Goal: Transaction & Acquisition: Purchase product/service

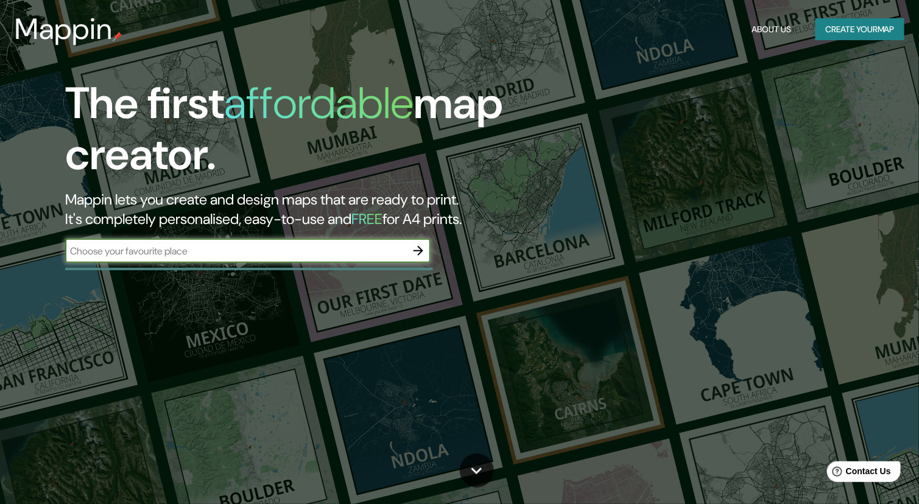
click at [343, 251] on input "text" at bounding box center [235, 251] width 341 height 14
type input "la libertad, [GEOGRAPHIC_DATA]"
click at [421, 249] on icon "button" at bounding box center [418, 251] width 10 height 10
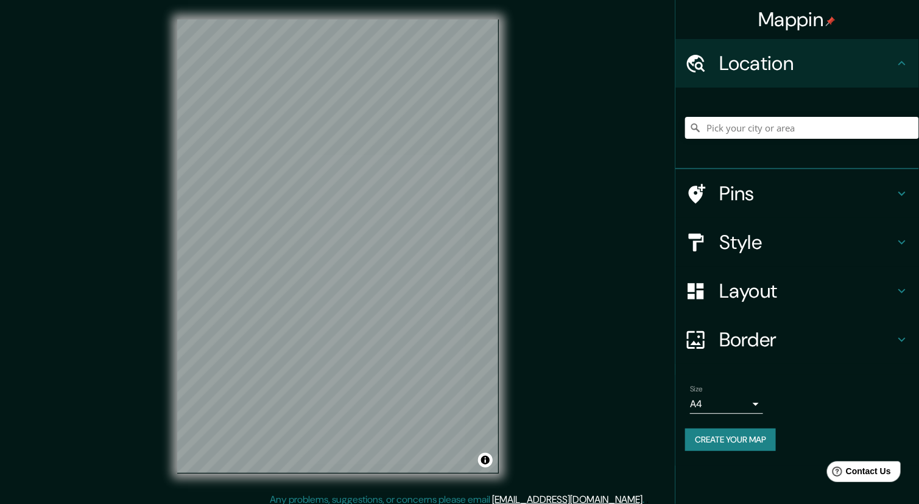
scroll to position [8, 0]
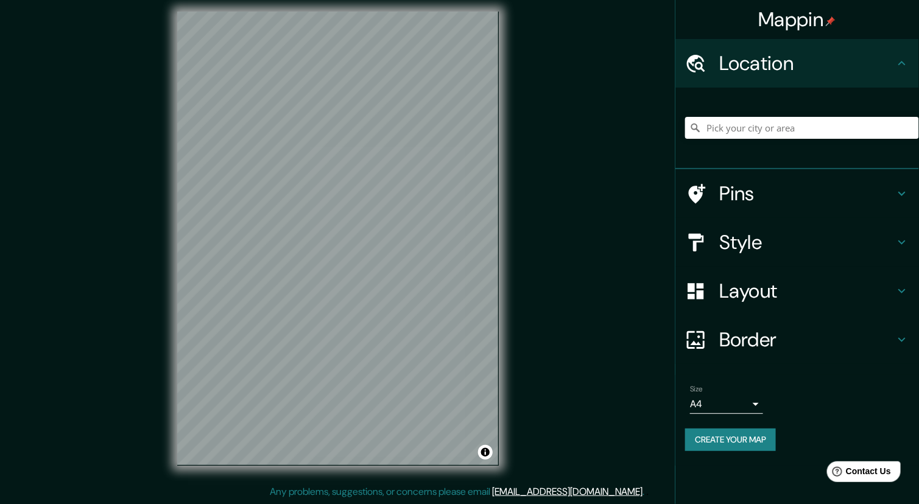
click at [773, 225] on div "Style" at bounding box center [797, 242] width 244 height 49
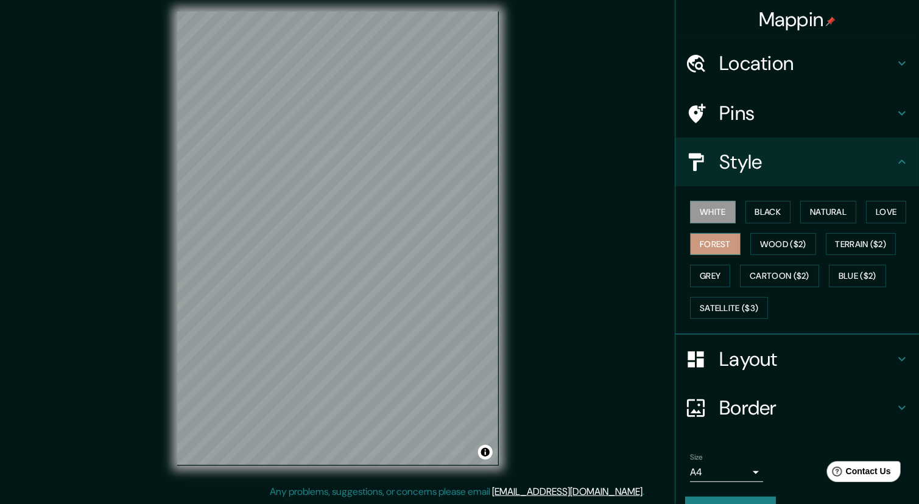
click at [714, 238] on button "Forest" at bounding box center [715, 244] width 51 height 23
click at [826, 203] on button "Natural" at bounding box center [828, 212] width 56 height 23
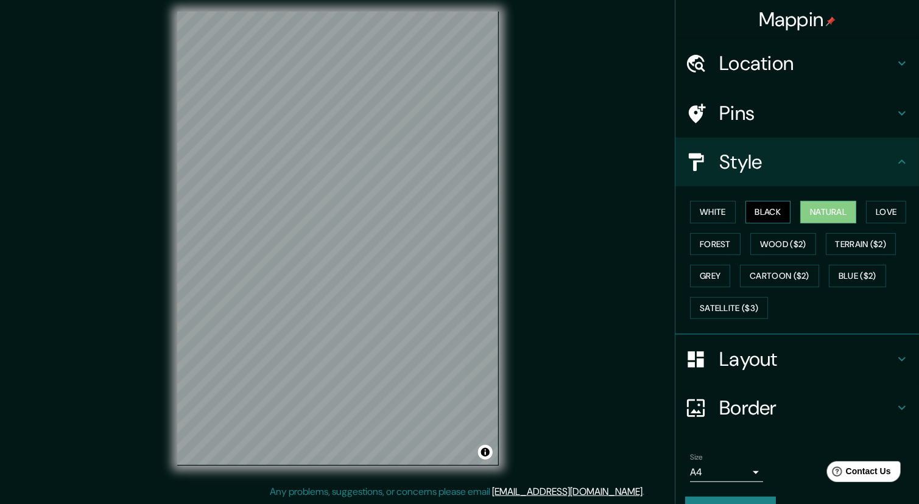
click at [755, 213] on button "Black" at bounding box center [768, 212] width 46 height 23
click at [690, 214] on button "White" at bounding box center [713, 212] width 46 height 23
click at [746, 210] on button "Black" at bounding box center [768, 212] width 46 height 23
click at [889, 206] on button "Love" at bounding box center [886, 212] width 40 height 23
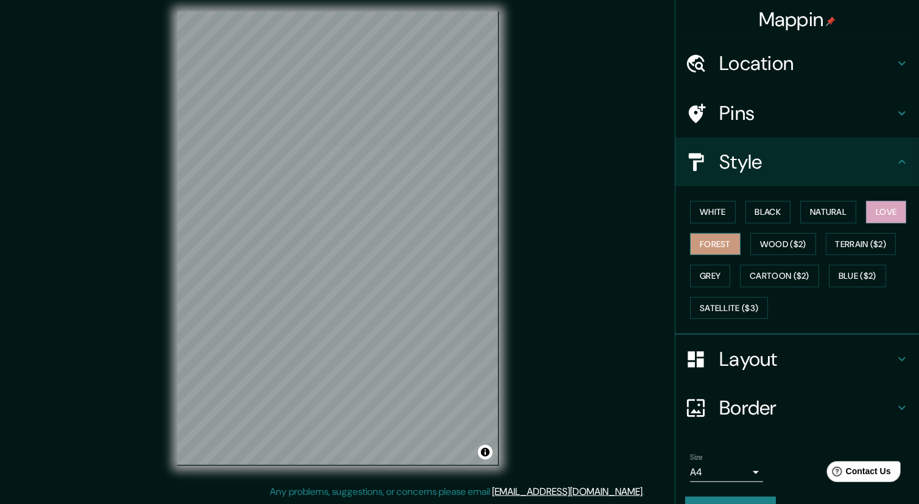
click at [712, 244] on button "Forest" at bounding box center [715, 244] width 51 height 23
click at [773, 238] on button "Wood ($2)" at bounding box center [783, 244] width 66 height 23
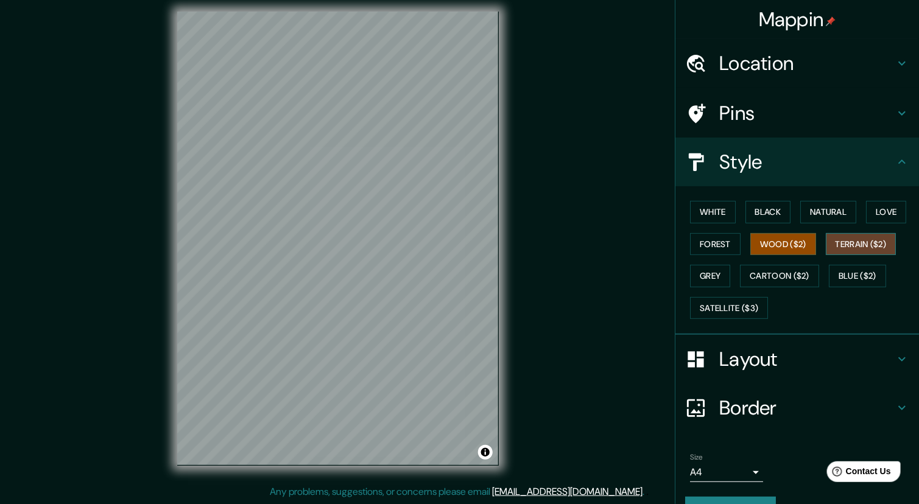
click at [859, 239] on button "Terrain ($2)" at bounding box center [861, 244] width 71 height 23
click at [836, 267] on button "Blue ($2)" at bounding box center [857, 276] width 57 height 23
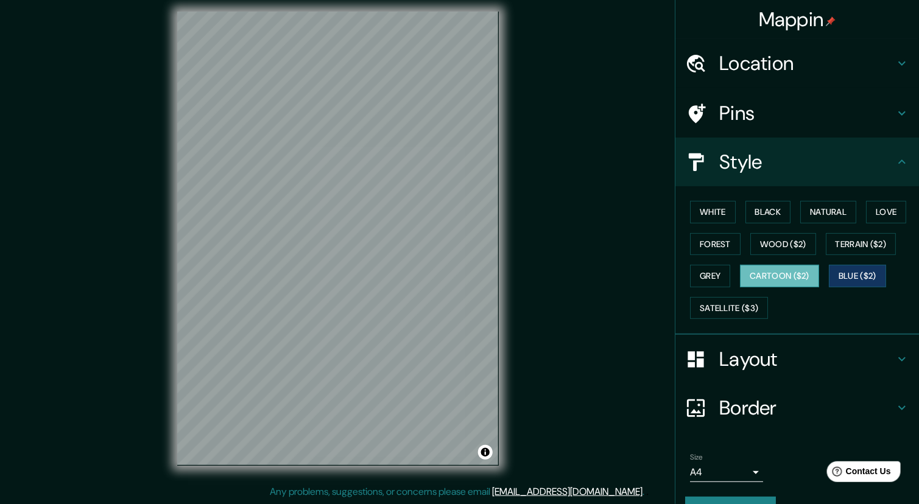
click at [791, 275] on button "Cartoon ($2)" at bounding box center [779, 276] width 79 height 23
click at [701, 284] on button "Grey" at bounding box center [710, 276] width 40 height 23
click at [757, 275] on button "Cartoon ($2)" at bounding box center [779, 276] width 79 height 23
click at [508, 337] on div "© Mapbox © OpenStreetMap Improve this map" at bounding box center [338, 238] width 360 height 493
click at [505, 274] on div "© Mapbox © OpenStreetMap Improve this map" at bounding box center [338, 238] width 360 height 493
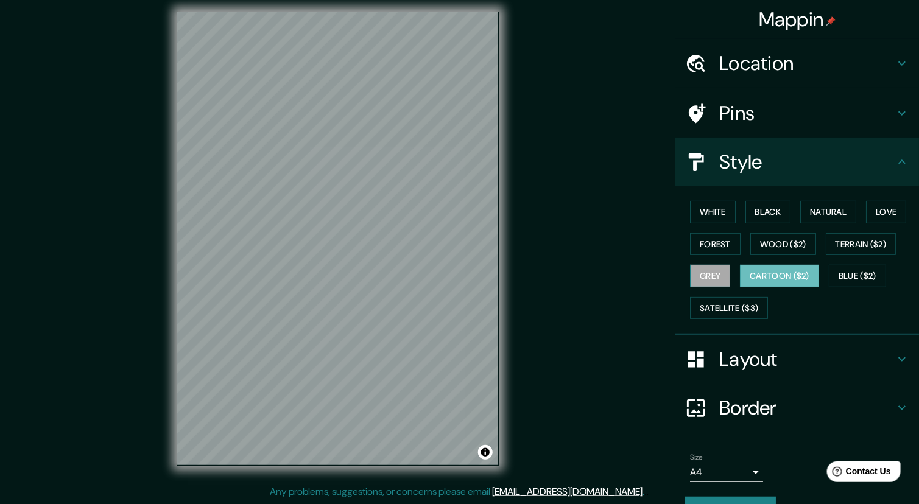
click at [711, 269] on button "Grey" at bounding box center [710, 276] width 40 height 23
click at [876, 214] on button "Love" at bounding box center [886, 212] width 40 height 23
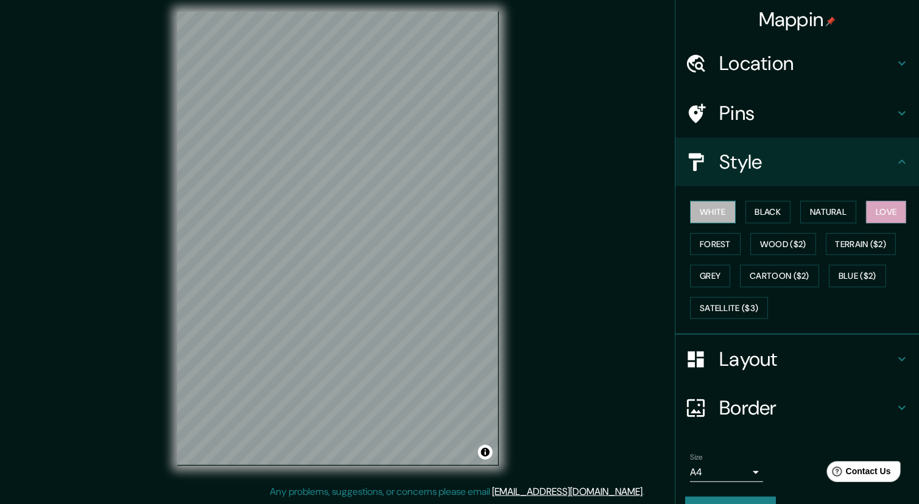
click at [695, 216] on button "White" at bounding box center [713, 212] width 46 height 23
click at [707, 251] on button "Forest" at bounding box center [715, 244] width 51 height 23
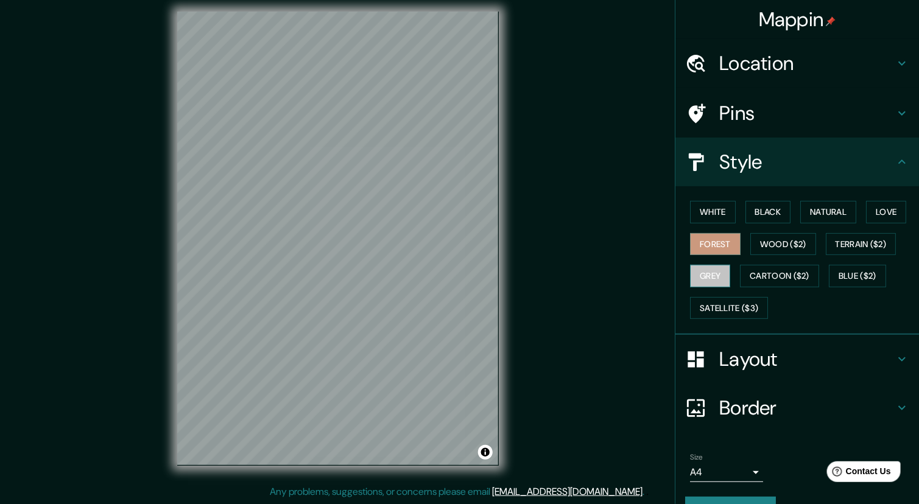
click at [705, 265] on button "Grey" at bounding box center [710, 276] width 40 height 23
click at [889, 209] on button "Love" at bounding box center [886, 212] width 40 height 23
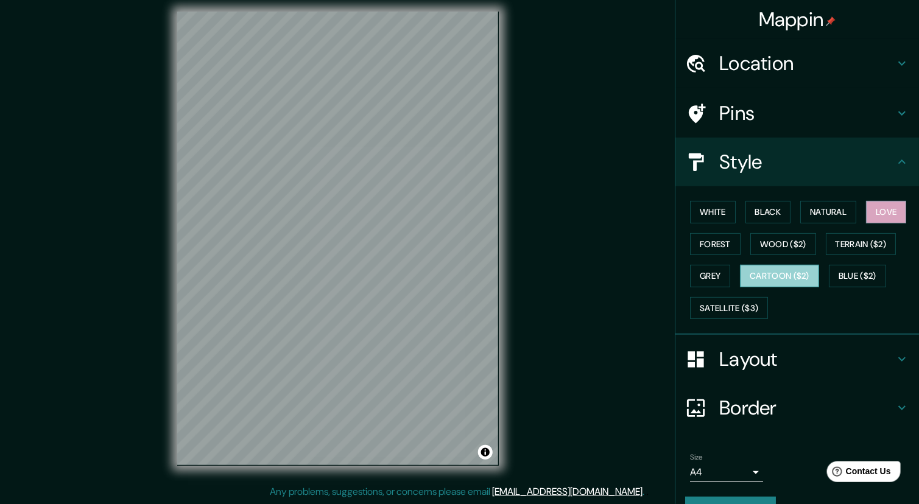
click at [779, 279] on button "Cartoon ($2)" at bounding box center [779, 276] width 79 height 23
click at [858, 269] on button "Blue ($2)" at bounding box center [857, 276] width 57 height 23
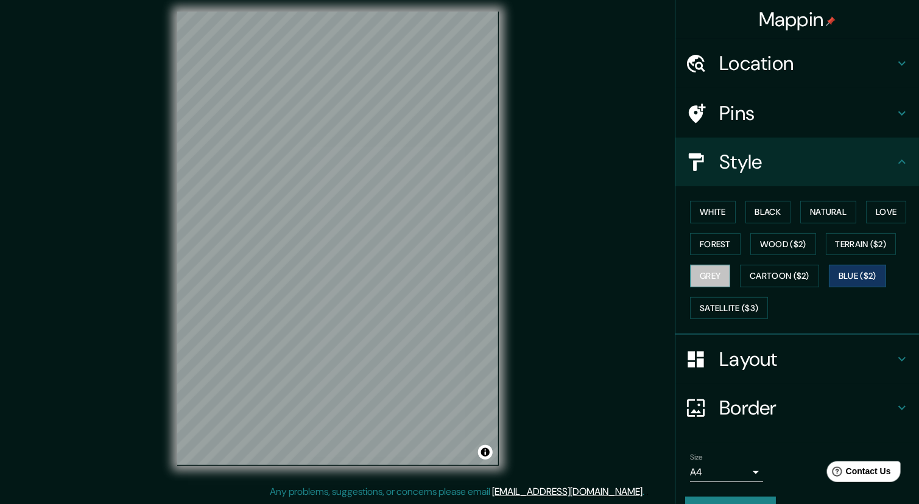
click at [713, 277] on button "Grey" at bounding box center [710, 276] width 40 height 23
click at [755, 275] on button "Cartoon ($2)" at bounding box center [779, 276] width 79 height 23
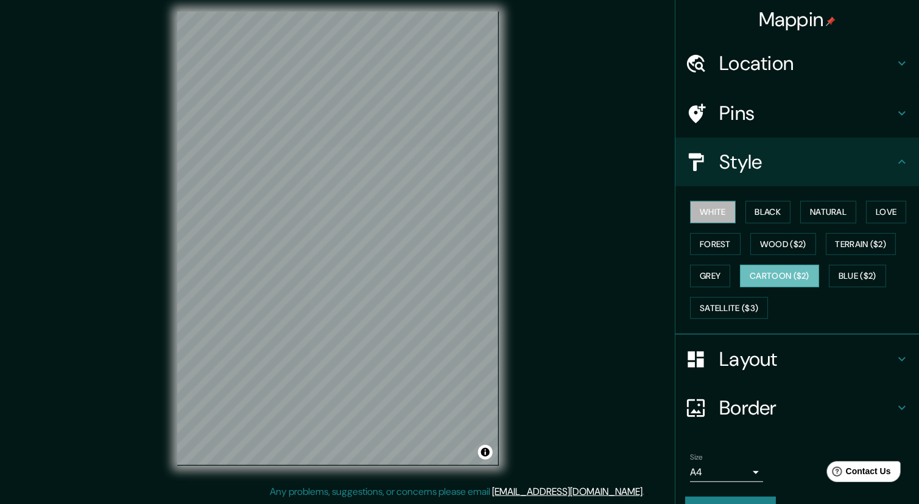
click at [715, 211] on button "White" at bounding box center [713, 212] width 46 height 23
click at [819, 363] on h4 "Layout" at bounding box center [806, 359] width 175 height 24
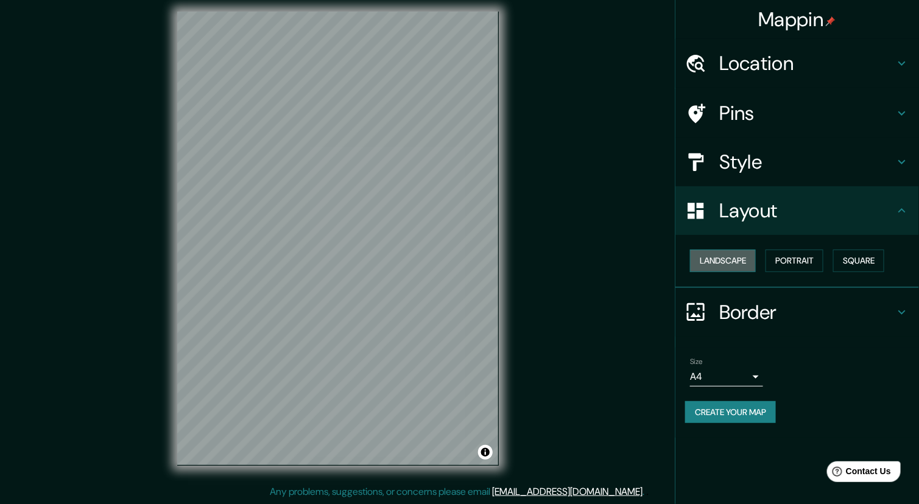
click at [737, 257] on button "Landscape" at bounding box center [723, 261] width 66 height 23
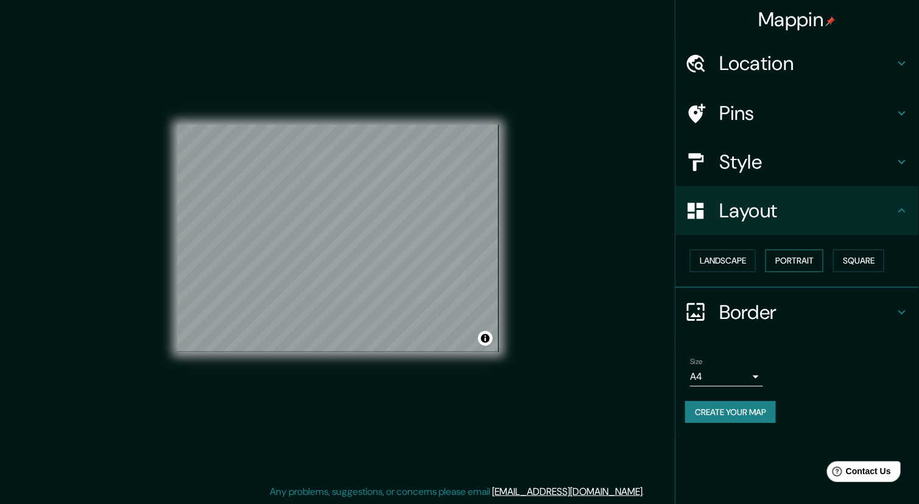
click at [800, 261] on button "Portrait" at bounding box center [794, 261] width 58 height 23
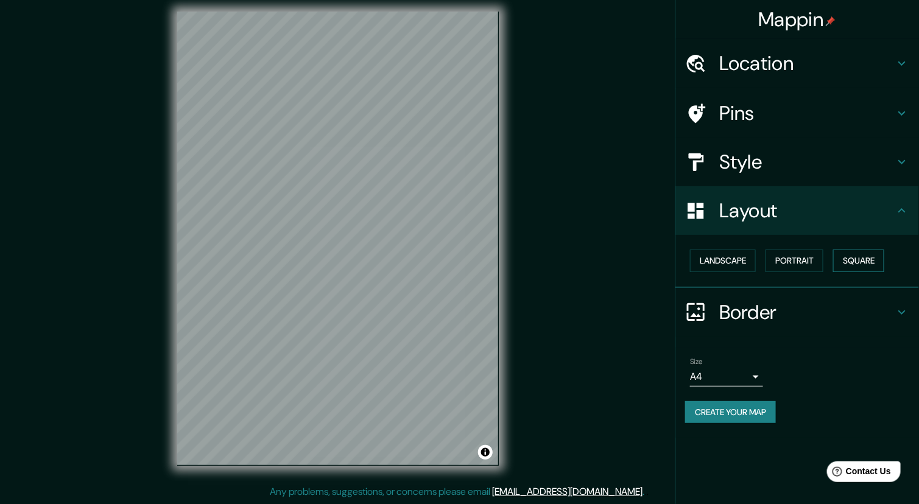
click at [855, 261] on button "Square" at bounding box center [858, 261] width 51 height 23
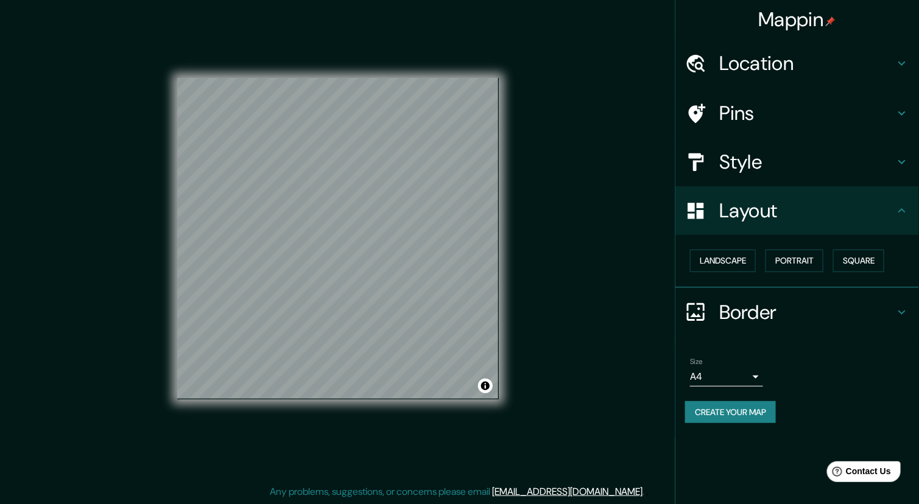
click at [761, 407] on button "Create your map" at bounding box center [730, 412] width 91 height 23
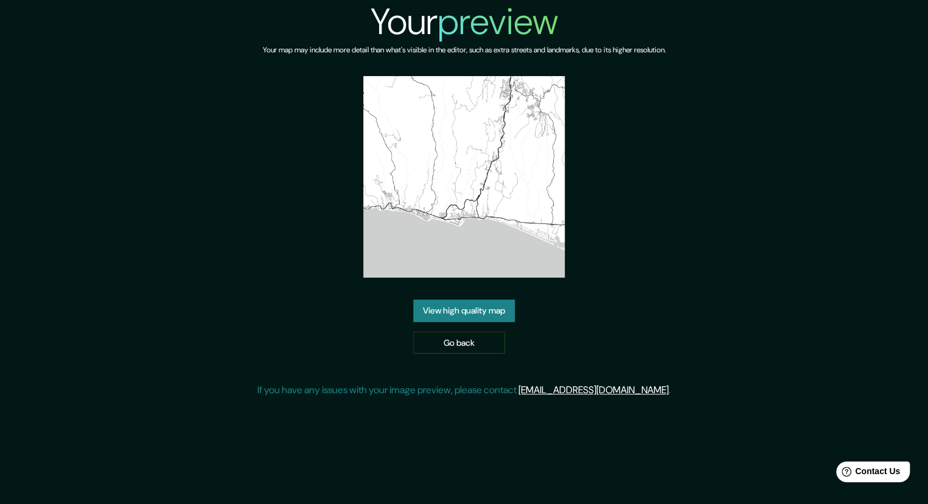
click at [480, 207] on img at bounding box center [464, 177] width 202 height 202
click at [479, 338] on link "Go back" at bounding box center [459, 343] width 92 height 23
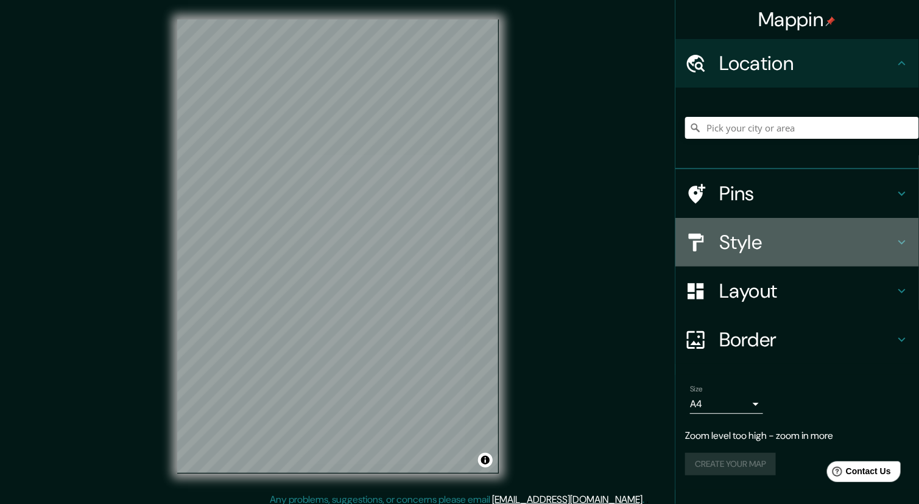
click at [746, 230] on h4 "Style" at bounding box center [806, 242] width 175 height 24
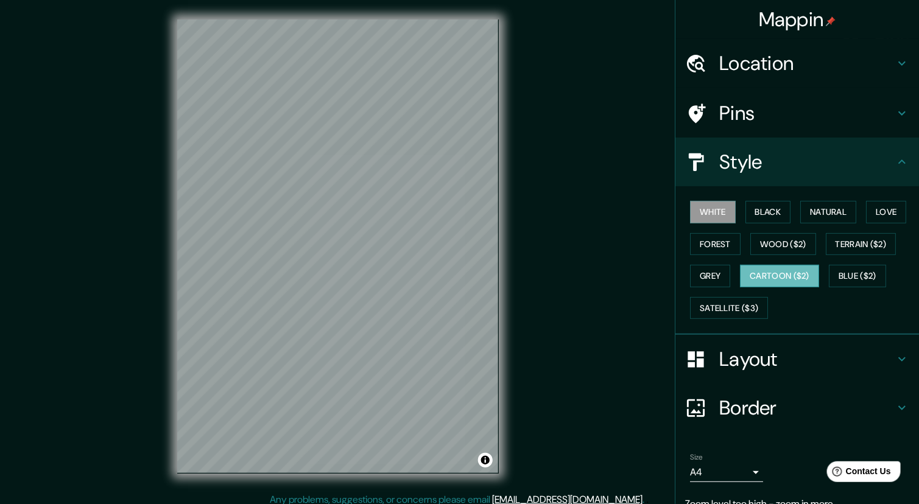
click at [762, 272] on button "Cartoon ($2)" at bounding box center [779, 276] width 79 height 23
click at [710, 220] on button "White" at bounding box center [713, 212] width 46 height 23
click at [752, 354] on h4 "Layout" at bounding box center [806, 359] width 175 height 24
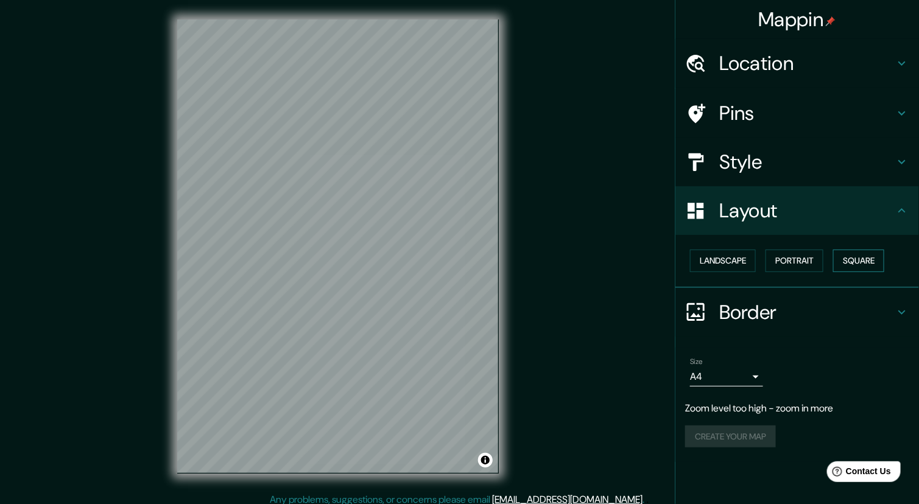
click at [848, 261] on button "Square" at bounding box center [858, 261] width 51 height 23
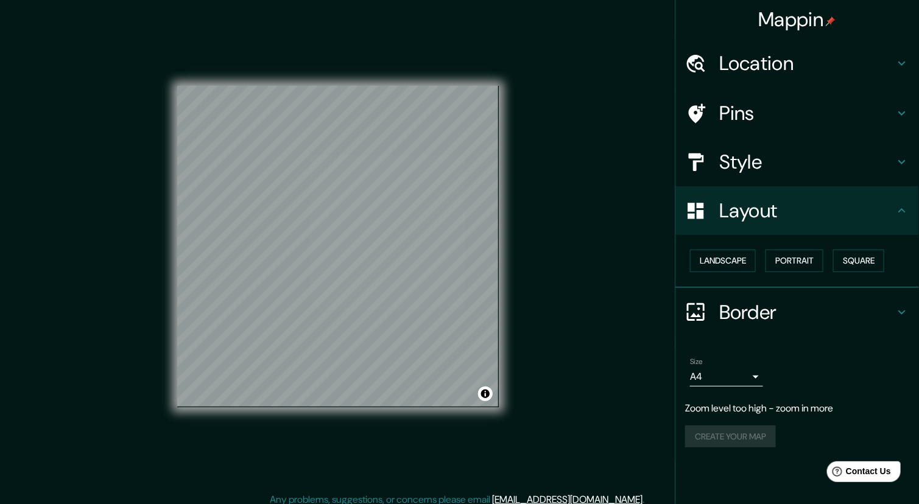
click at [582, 213] on div "Mappin Location Pins Style Layout Landscape Portrait Square Border Choose a bor…" at bounding box center [459, 256] width 919 height 512
